Goal: Find specific page/section: Find specific page/section

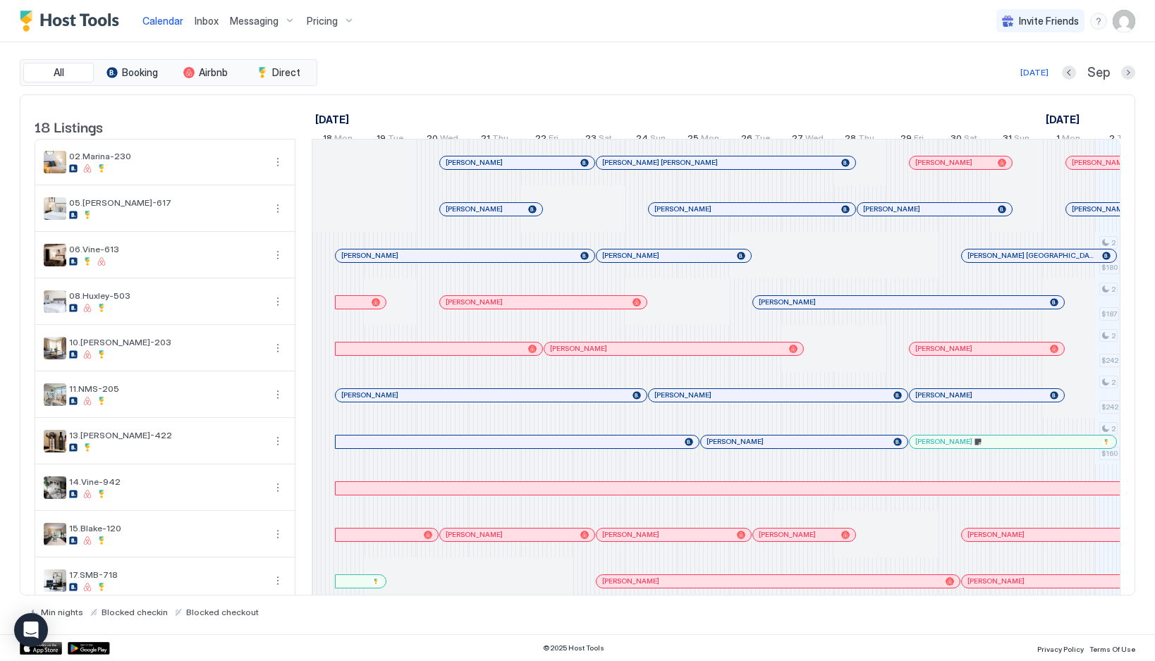
scroll to position [0, 743]
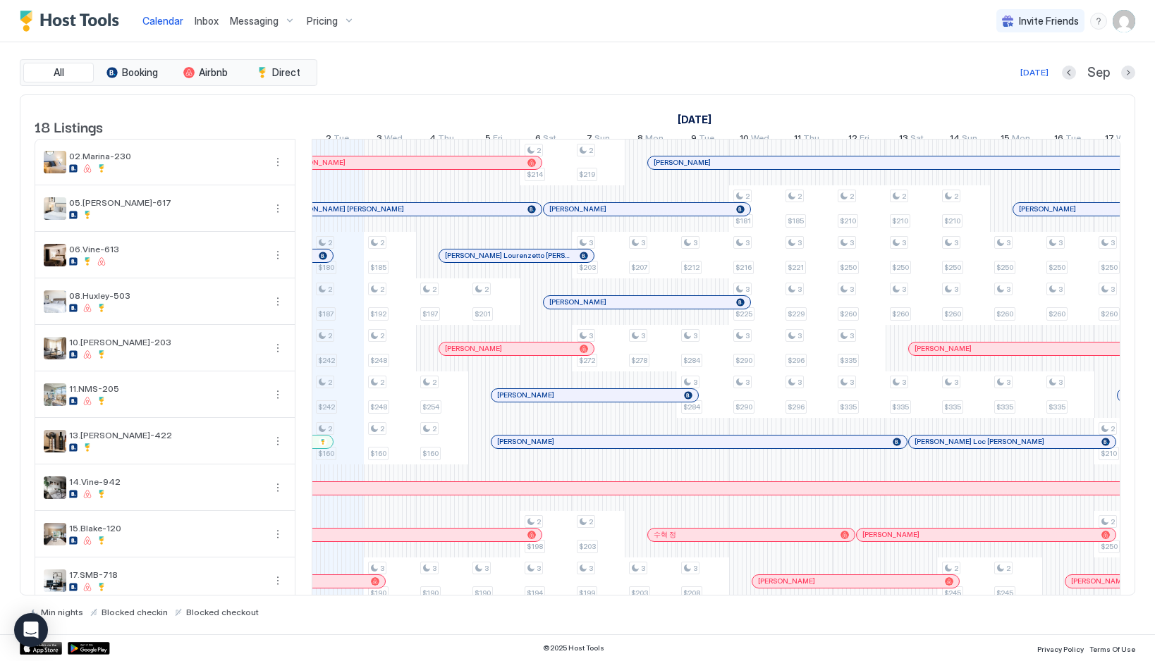
click at [196, 9] on div "Inbox" at bounding box center [206, 21] width 35 height 26
click at [200, 16] on span "Inbox" at bounding box center [207, 21] width 24 height 12
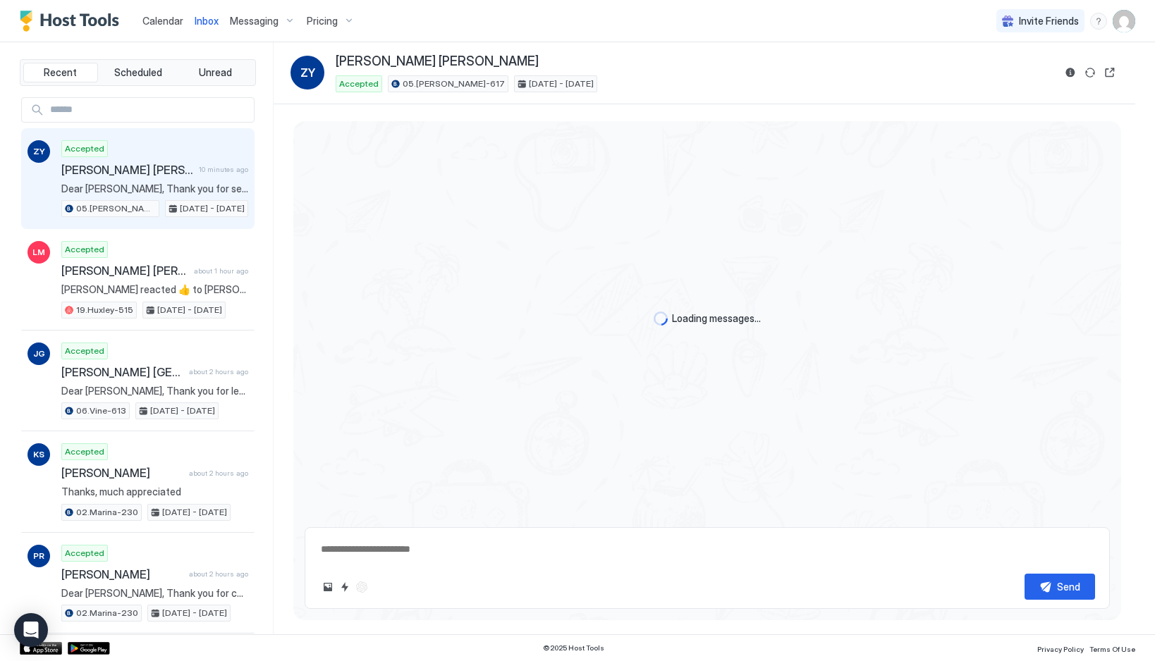
scroll to position [1073, 0]
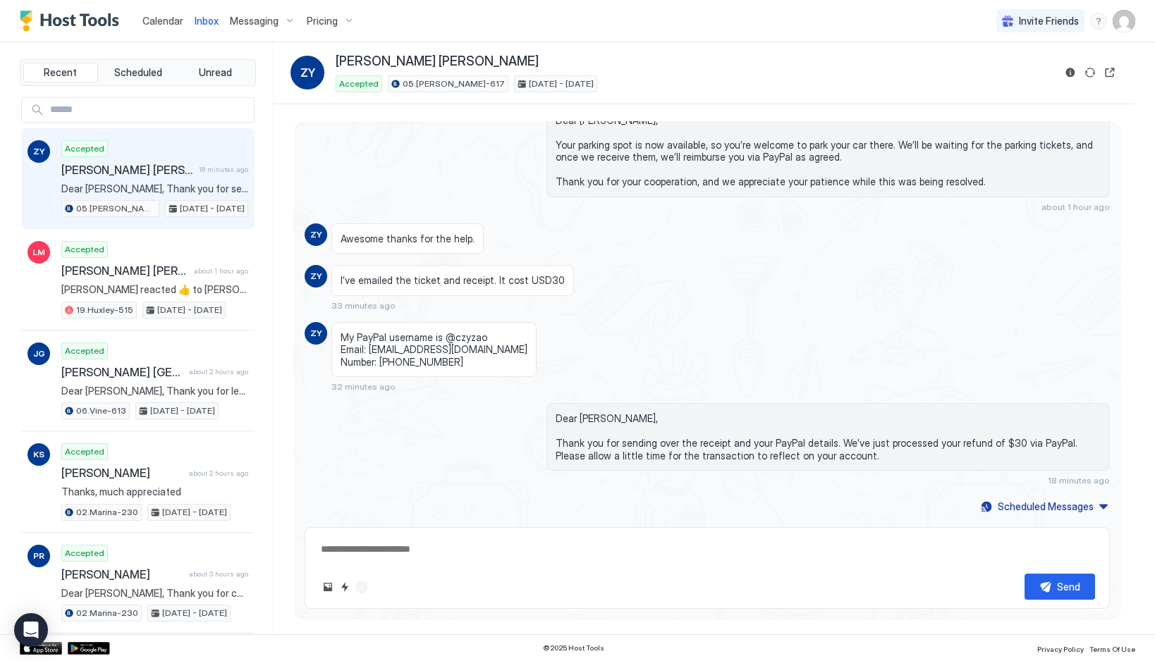
type textarea "*"
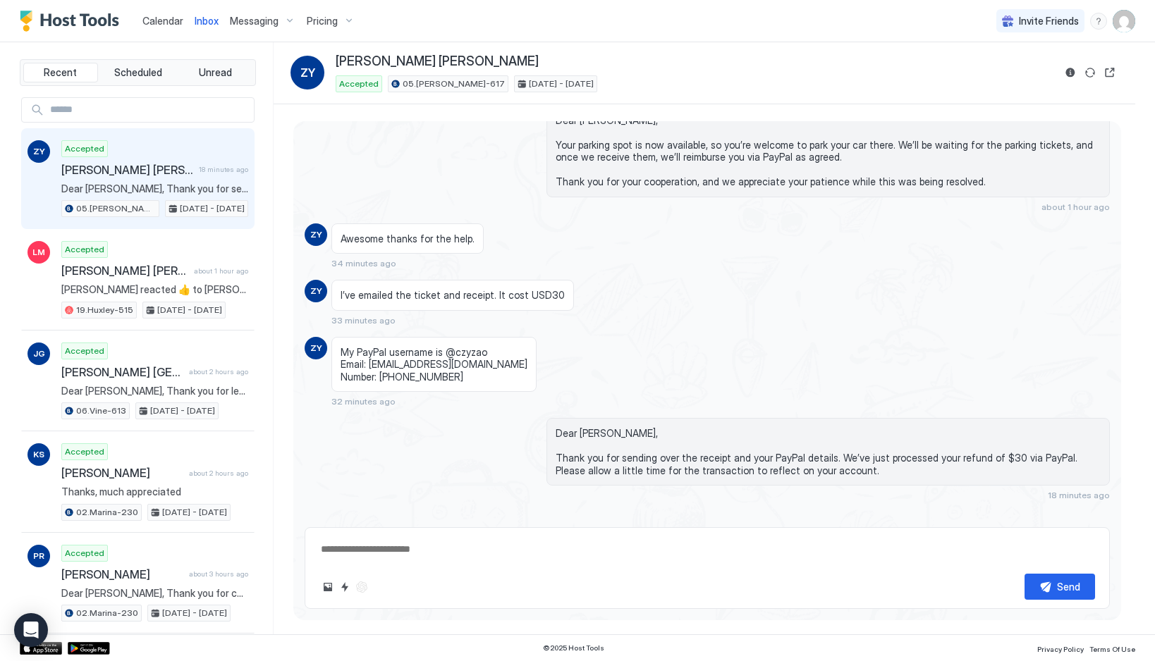
click at [148, 30] on div "Calendar" at bounding box center [163, 21] width 52 height 26
click at [152, 12] on div "Calendar" at bounding box center [163, 21] width 52 height 26
click at [159, 22] on span "Calendar" at bounding box center [162, 21] width 41 height 12
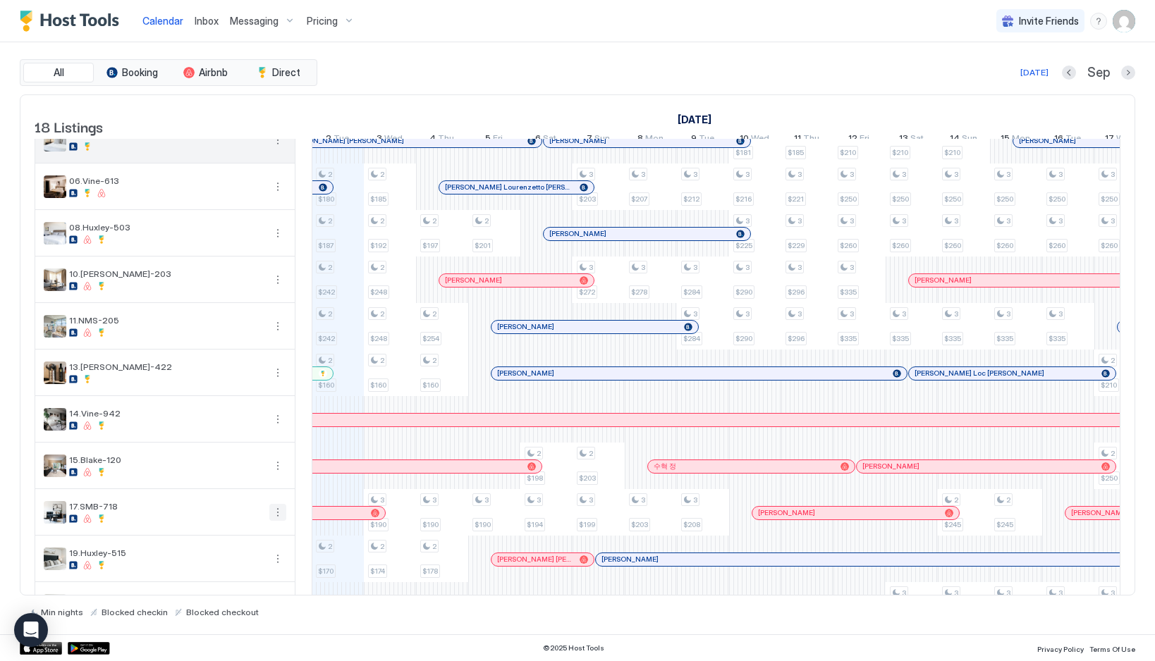
scroll to position [393, 0]
